Goal: Transaction & Acquisition: Purchase product/service

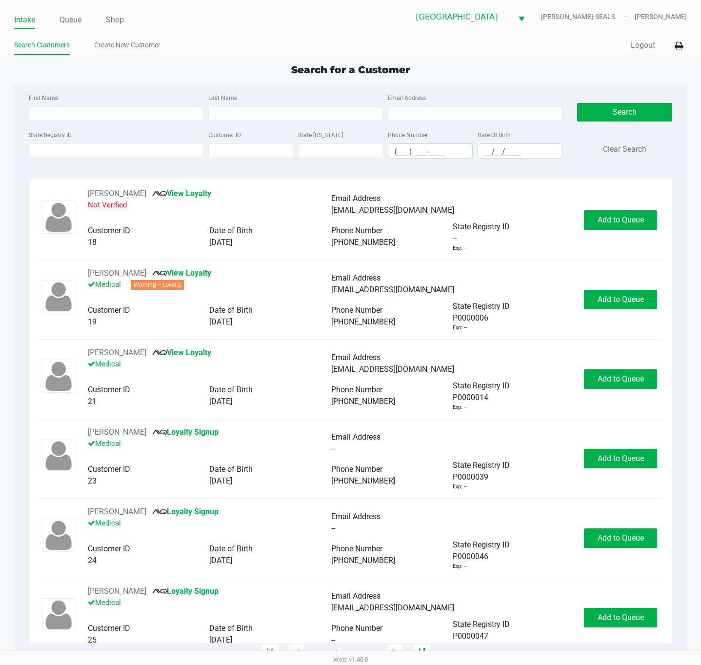
click at [172, 159] on div "State Registry ID Customer ID State [US_STATE] Phone Number (___) ___-____ Date…" at bounding box center [295, 148] width 539 height 38
click at [181, 154] on input "State Registry ID" at bounding box center [116, 150] width 175 height 15
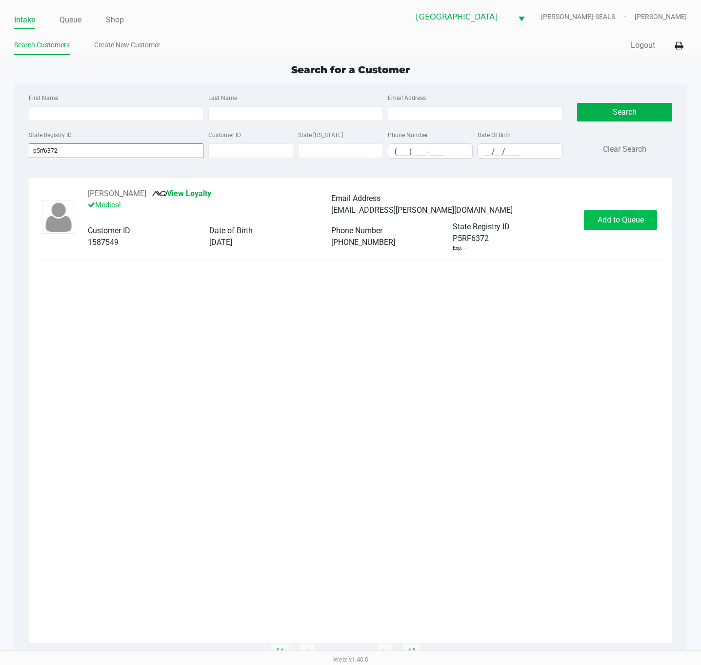
type input "p5rf6372"
click at [628, 217] on span "Add to Queue" at bounding box center [621, 219] width 46 height 9
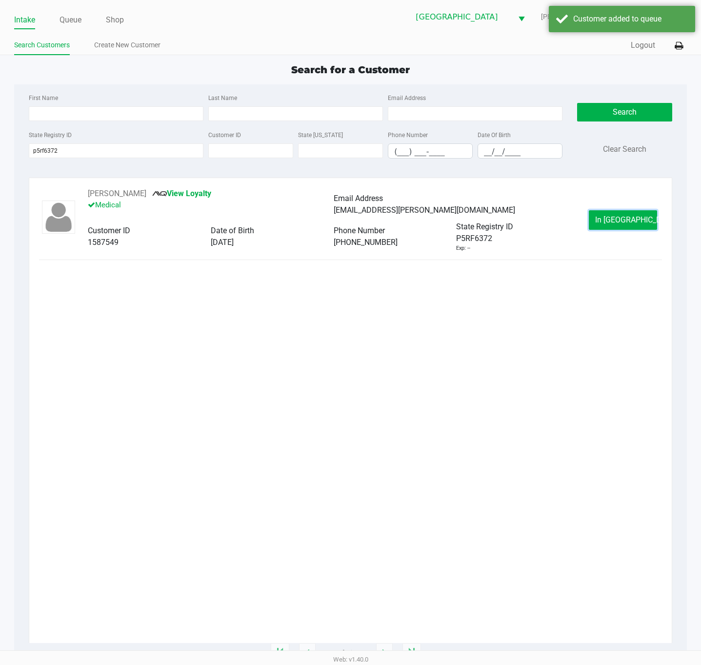
click at [627, 221] on span "In [GEOGRAPHIC_DATA]" at bounding box center [636, 219] width 82 height 9
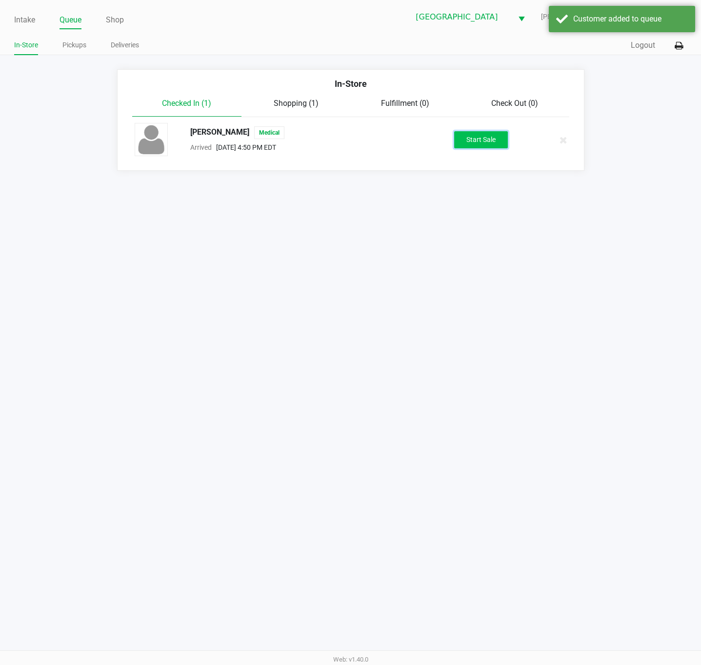
click at [500, 135] on button "Start Sale" at bounding box center [481, 139] width 54 height 17
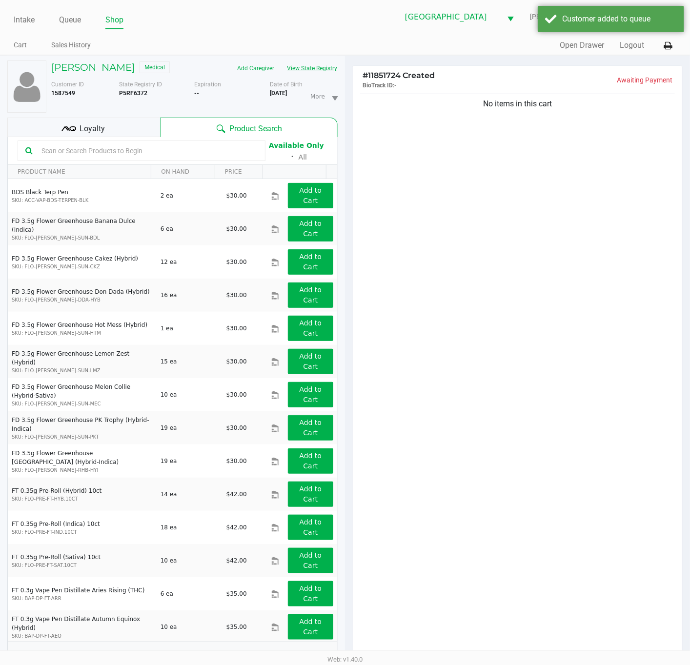
click at [318, 69] on button "View State Registry" at bounding box center [309, 69] width 57 height 16
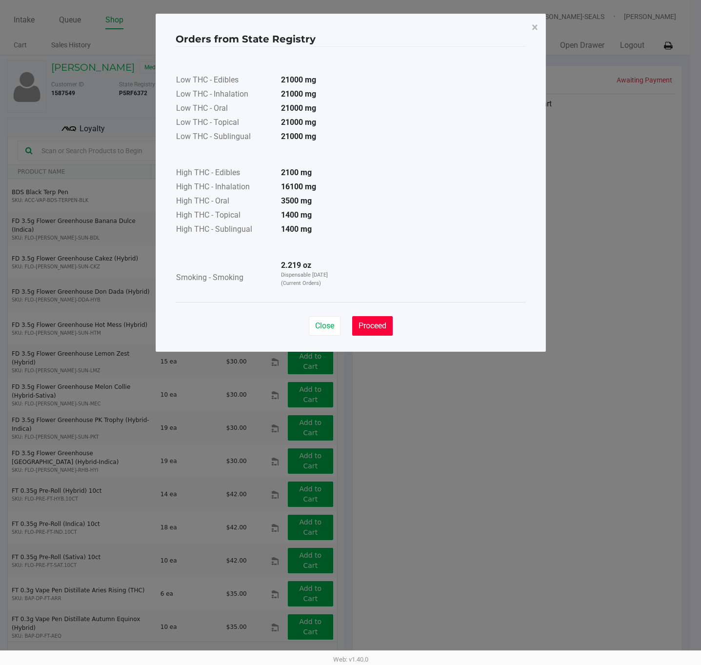
click at [366, 324] on span "Proceed" at bounding box center [373, 325] width 28 height 9
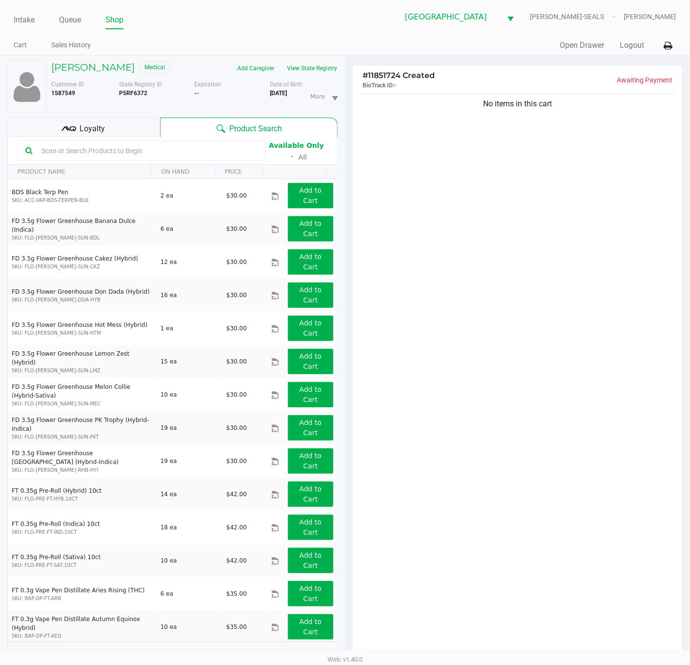
click at [66, 132] on icon at bounding box center [68, 129] width 15 height 15
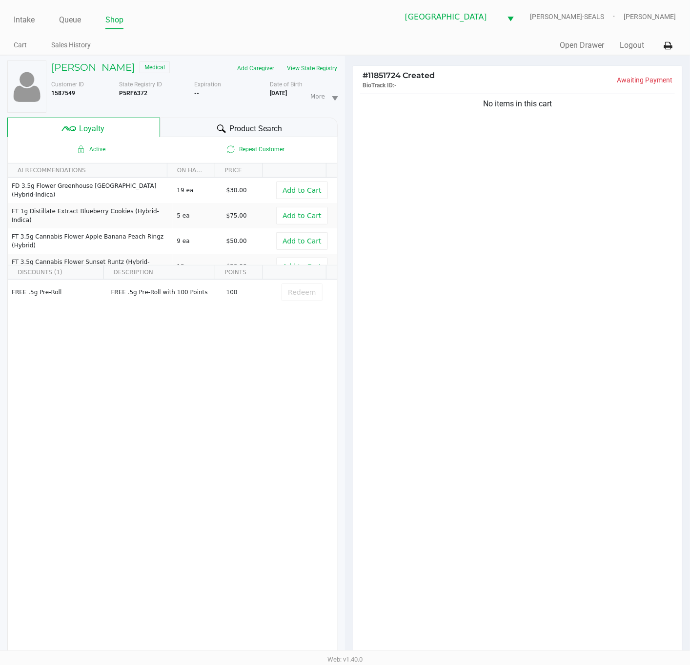
drag, startPoint x: 457, startPoint y: 306, endPoint x: 460, endPoint y: 312, distance: 5.9
click at [458, 307] on div "No items in this cart" at bounding box center [517, 377] width 329 height 571
click at [451, 388] on div "No items in this cart" at bounding box center [517, 377] width 329 height 571
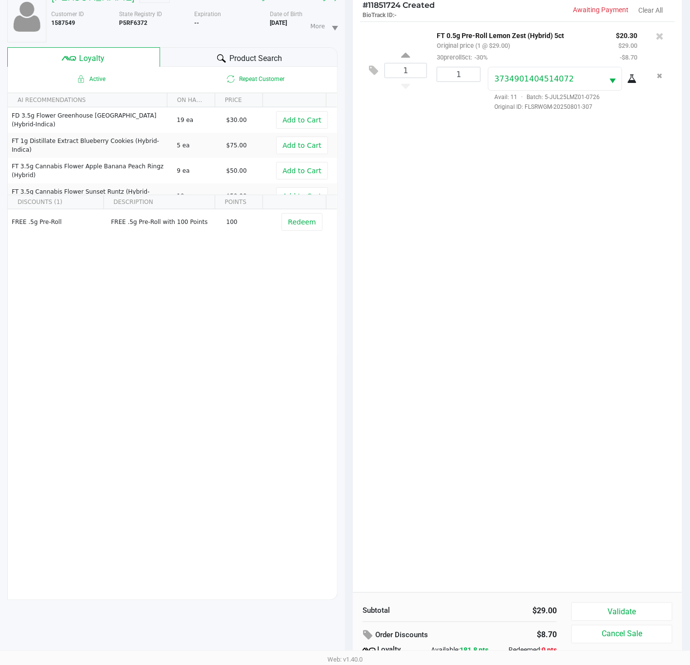
scroll to position [119, 0]
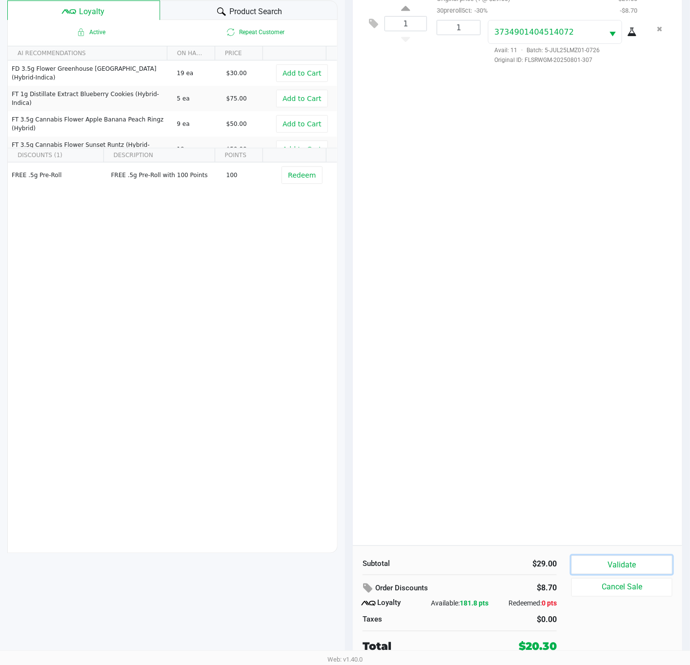
click at [627, 562] on button "Validate" at bounding box center [621, 565] width 101 height 19
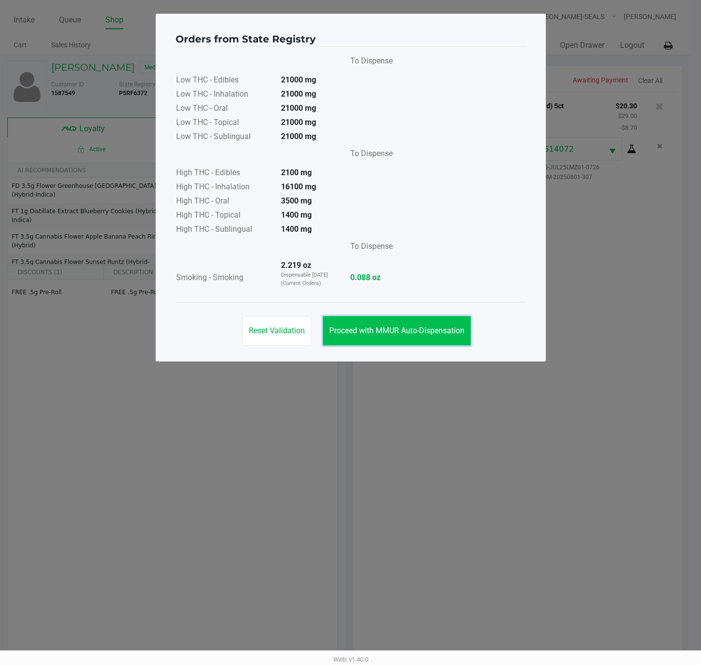
click at [453, 334] on span "Proceed with MMUR Auto-Dispensation" at bounding box center [396, 330] width 135 height 9
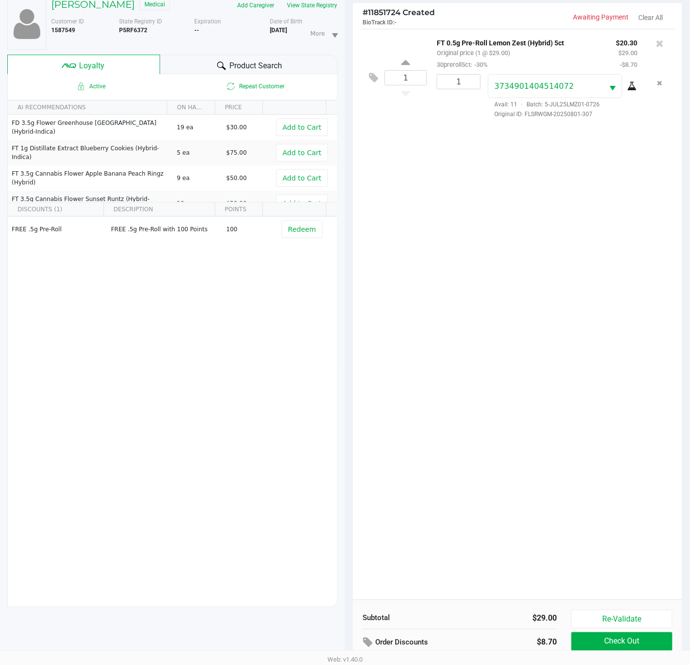
scroll to position [119, 0]
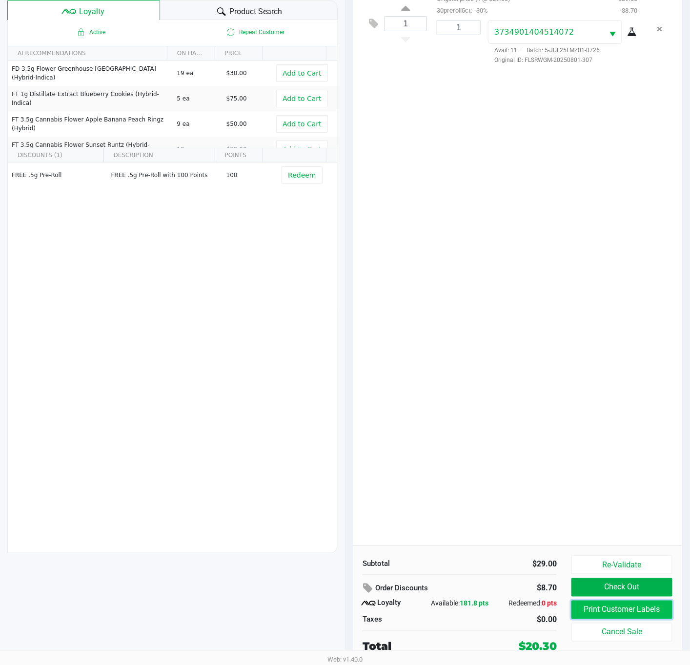
click at [612, 605] on button "Print Customer Labels" at bounding box center [621, 610] width 101 height 19
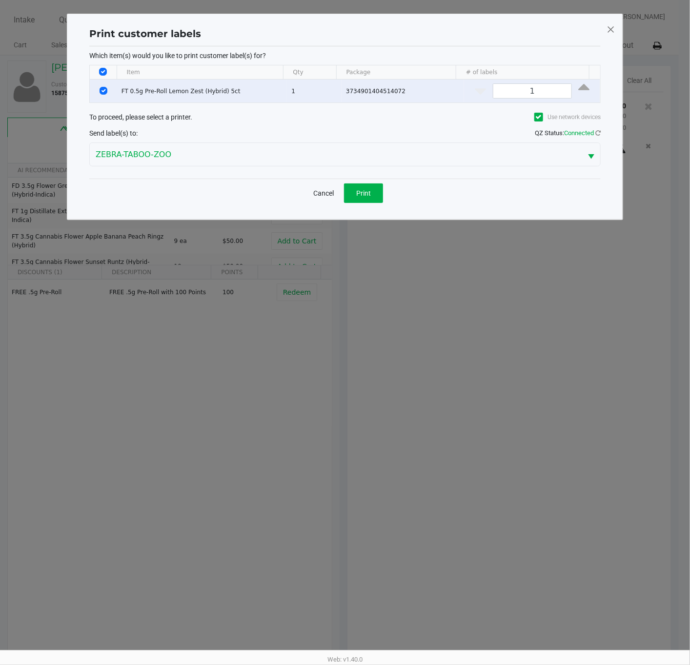
scroll to position [0, 0]
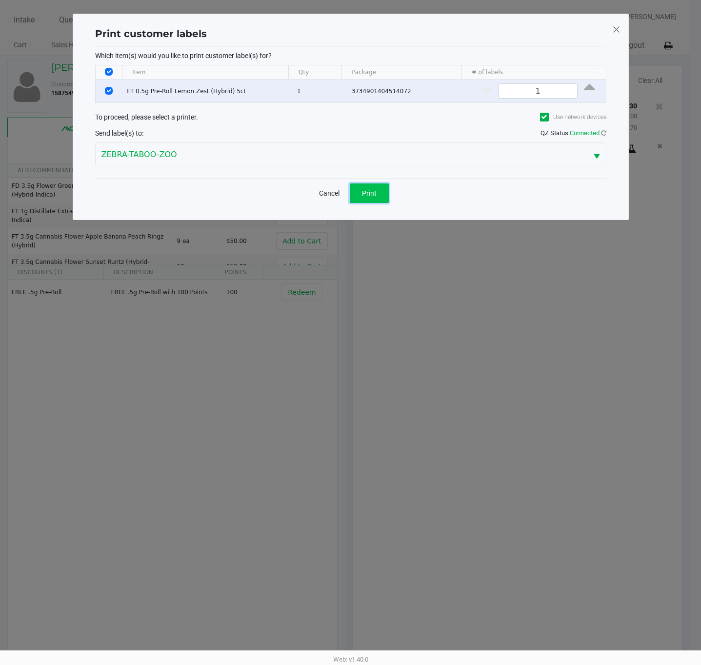
click at [366, 195] on span "Print" at bounding box center [369, 193] width 15 height 8
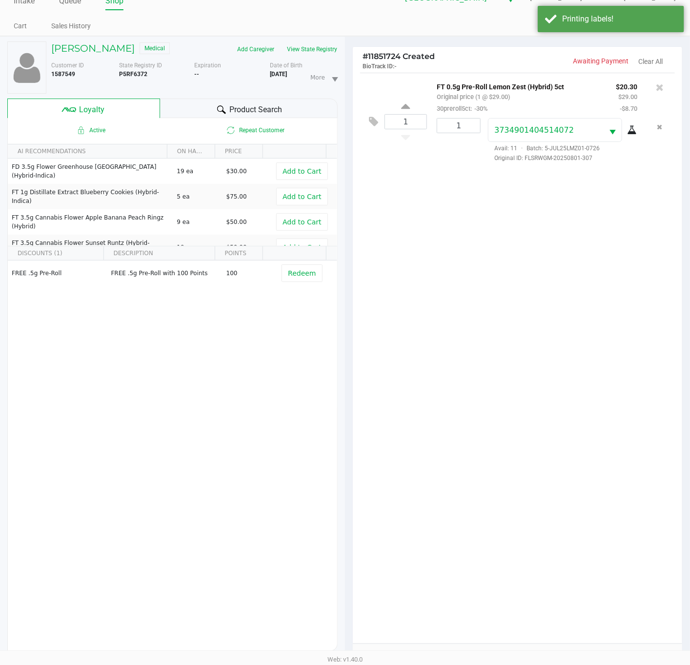
scroll to position [119, 0]
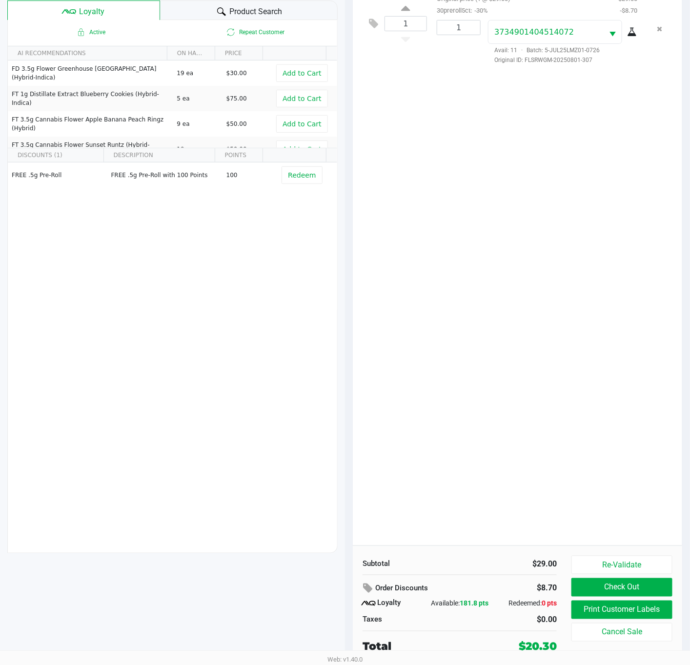
click at [492, 427] on div "1 FT 0.5g Pre-Roll Lemon Zest (Hybrid) 5ct Original price (1 @ $29.00) 30prerol…" at bounding box center [517, 260] width 329 height 571
click at [496, 426] on div "1 FT 0.5g Pre-Roll Lemon Zest (Hybrid) 5ct Original price (1 @ $29.00) 30prerol…" at bounding box center [517, 260] width 329 height 571
click at [626, 591] on button "Check Out" at bounding box center [621, 587] width 101 height 19
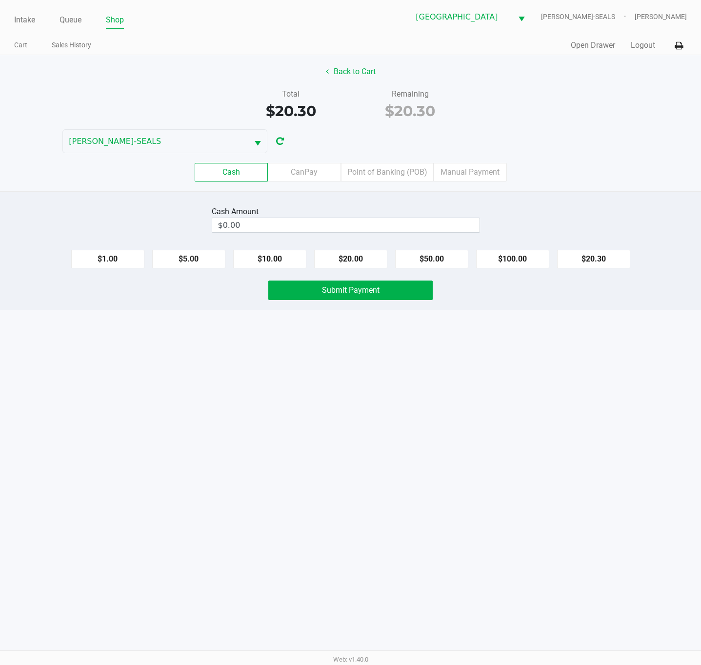
click at [534, 403] on div "Intake Queue Shop [GEOGRAPHIC_DATA] WC [PERSON_NAME]-SEALS [PERSON_NAME] Cart S…" at bounding box center [350, 332] width 701 height 665
click at [475, 232] on input "0" at bounding box center [345, 225] width 267 height 14
click at [599, 259] on button "$20.30" at bounding box center [593, 259] width 73 height 19
type input "$20.30"
click at [402, 290] on button "Submit Payment" at bounding box center [350, 291] width 164 height 20
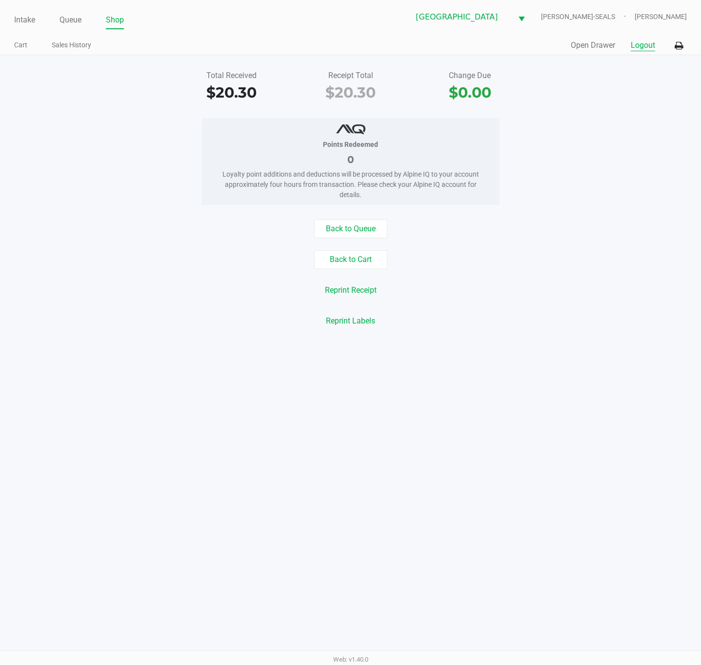
click at [646, 44] on button "Logout" at bounding box center [643, 46] width 24 height 12
